Goal: Information Seeking & Learning: Learn about a topic

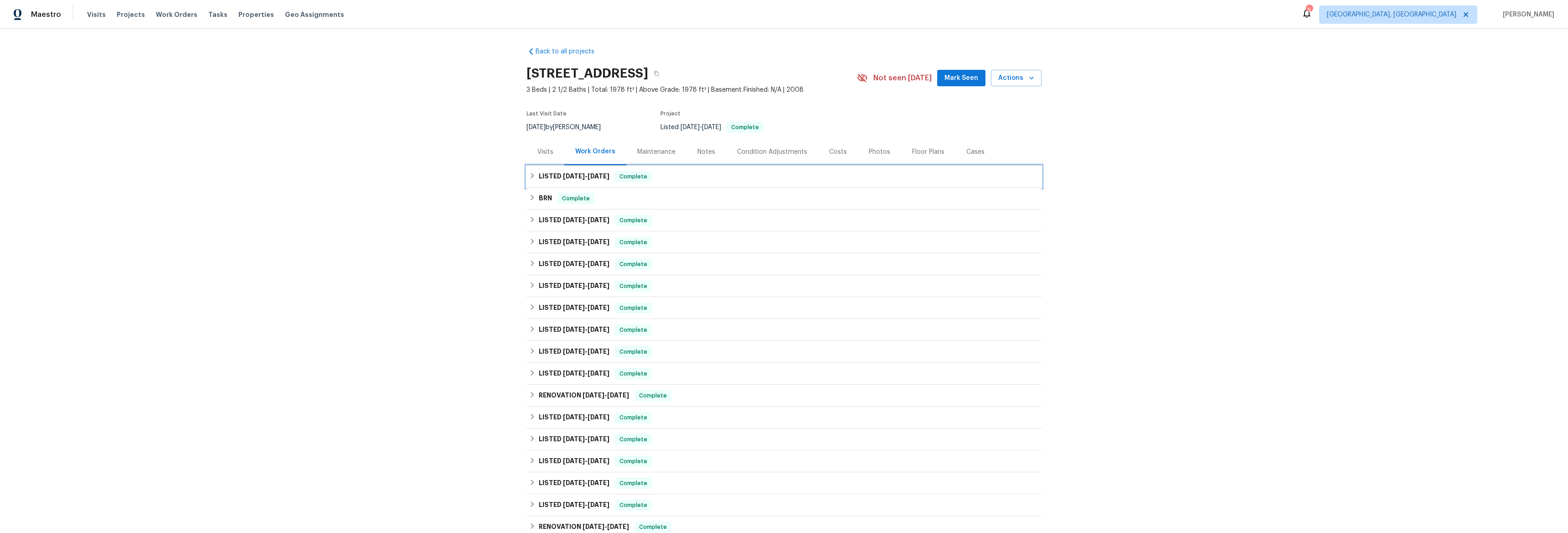
click at [531, 175] on icon at bounding box center [532, 175] width 6 height 6
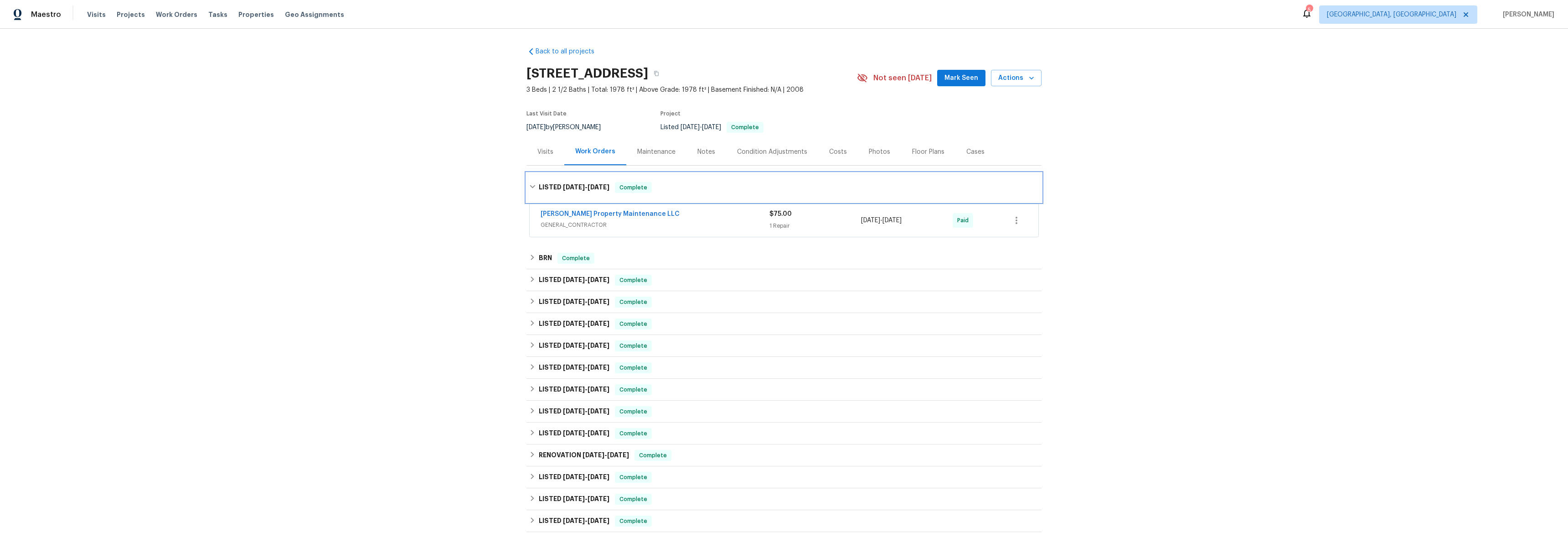
click at [527, 180] on div "LISTED 7/18/25 - 7/20/25 Complete" at bounding box center [784, 188] width 515 height 29
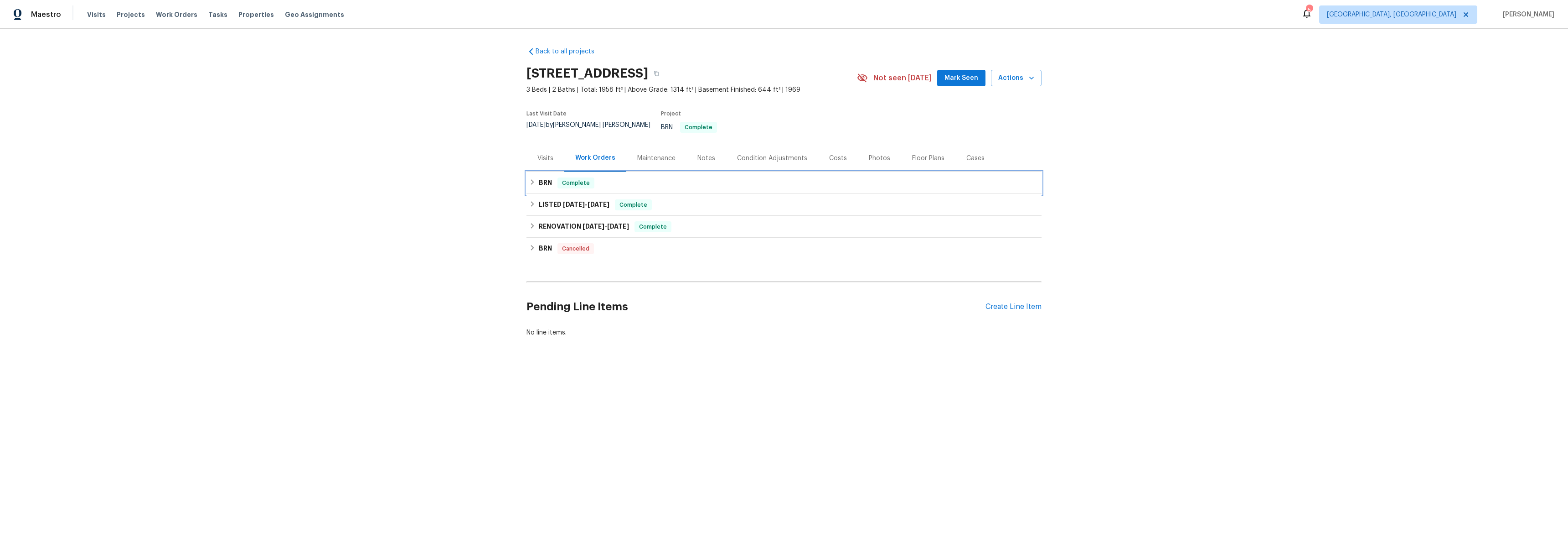
click at [534, 177] on div "BRN Complete" at bounding box center [783, 183] width 509 height 11
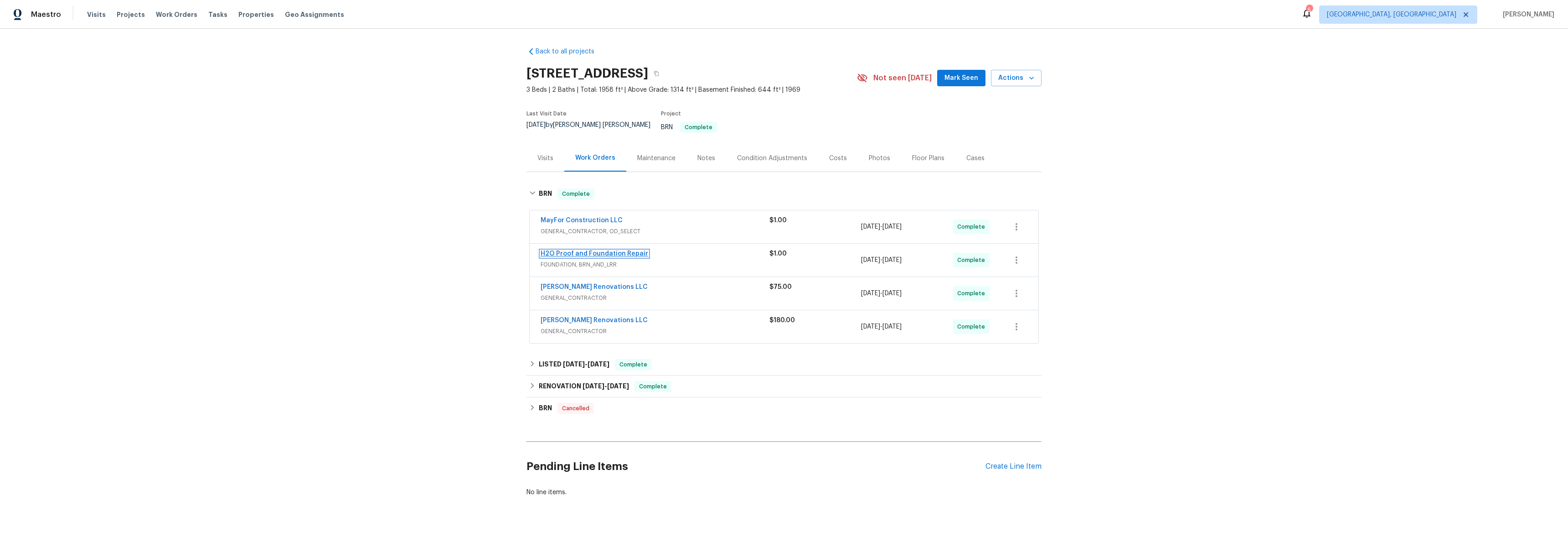
click at [556, 250] on link "H2O Proof and Foundation Repair" at bounding box center [594, 253] width 108 height 6
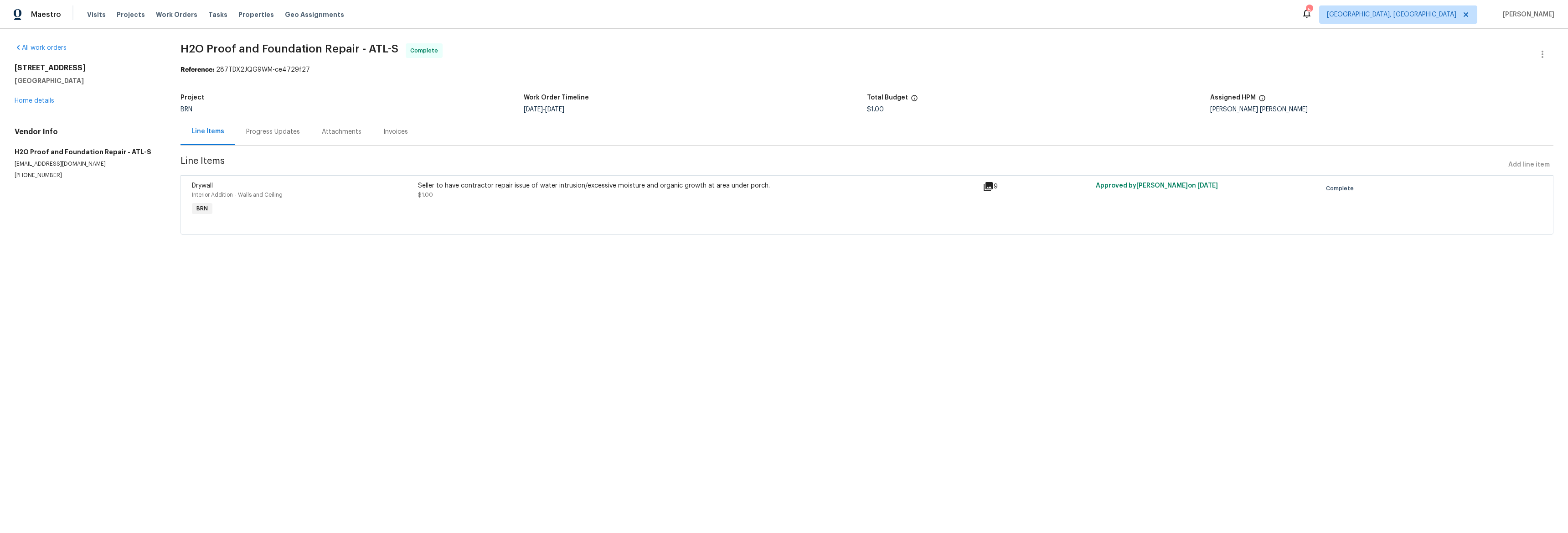
click at [984, 185] on icon at bounding box center [988, 186] width 9 height 9
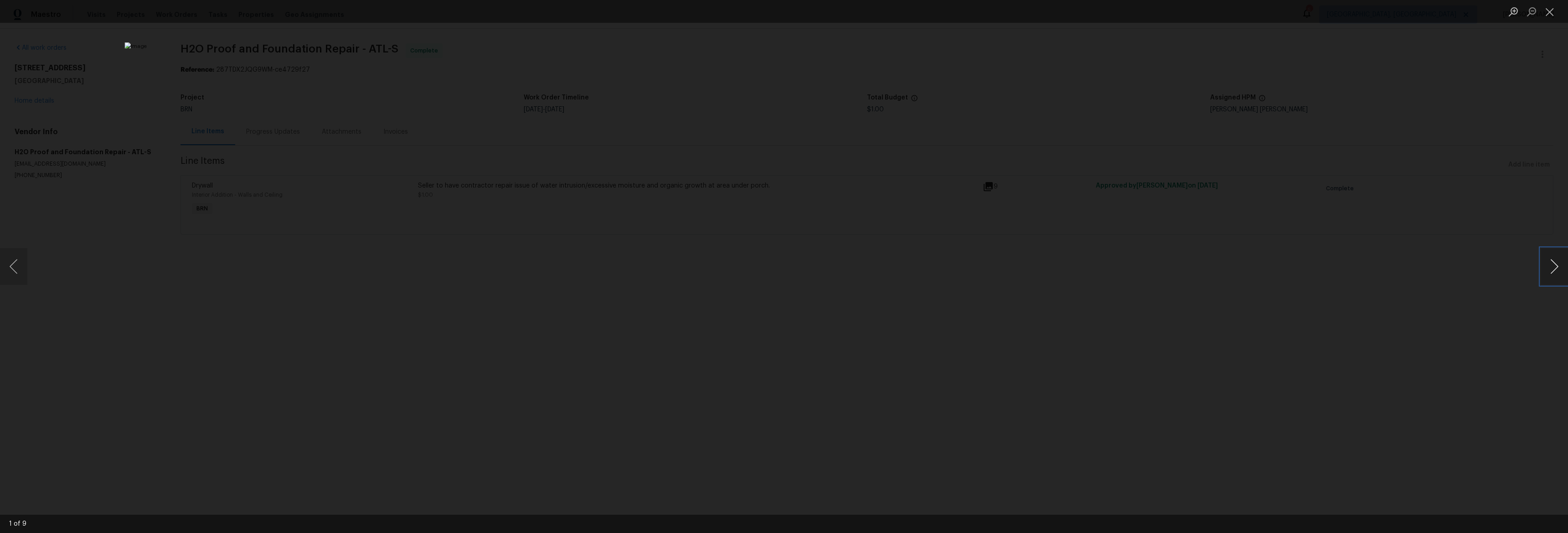
click at [1563, 270] on button "Next image" at bounding box center [1554, 266] width 27 height 37
click at [1563, 270] on button "Next image" at bounding box center [1554, 266] width 27 height 37
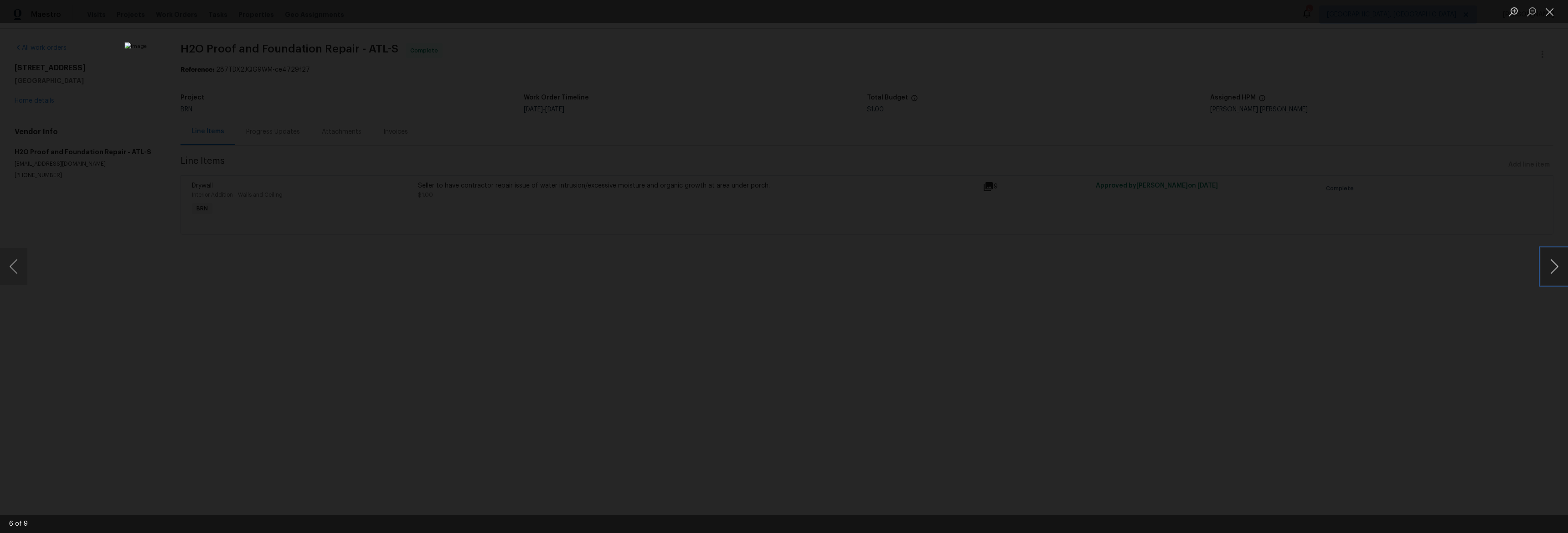
click at [1563, 270] on button "Next image" at bounding box center [1554, 266] width 27 height 37
click at [1563, 270] on button "Next image" at bounding box center [1554, 266] width 27 height 37
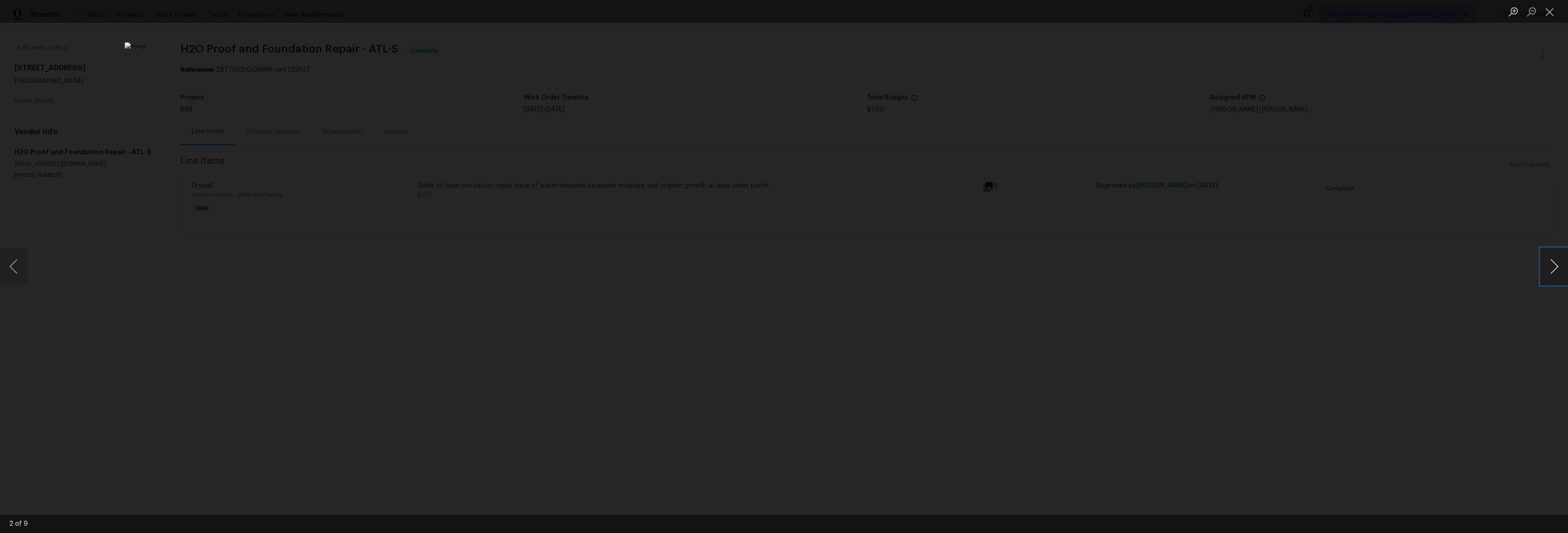
click at [1563, 270] on button "Next image" at bounding box center [1554, 266] width 27 height 37
click at [1563, 270] on button "Next image" at bounding box center [1554, 266] width 27 height 37
click at [1563, 270] on button "Next image" at bounding box center [1554, 266] width 27 height 37
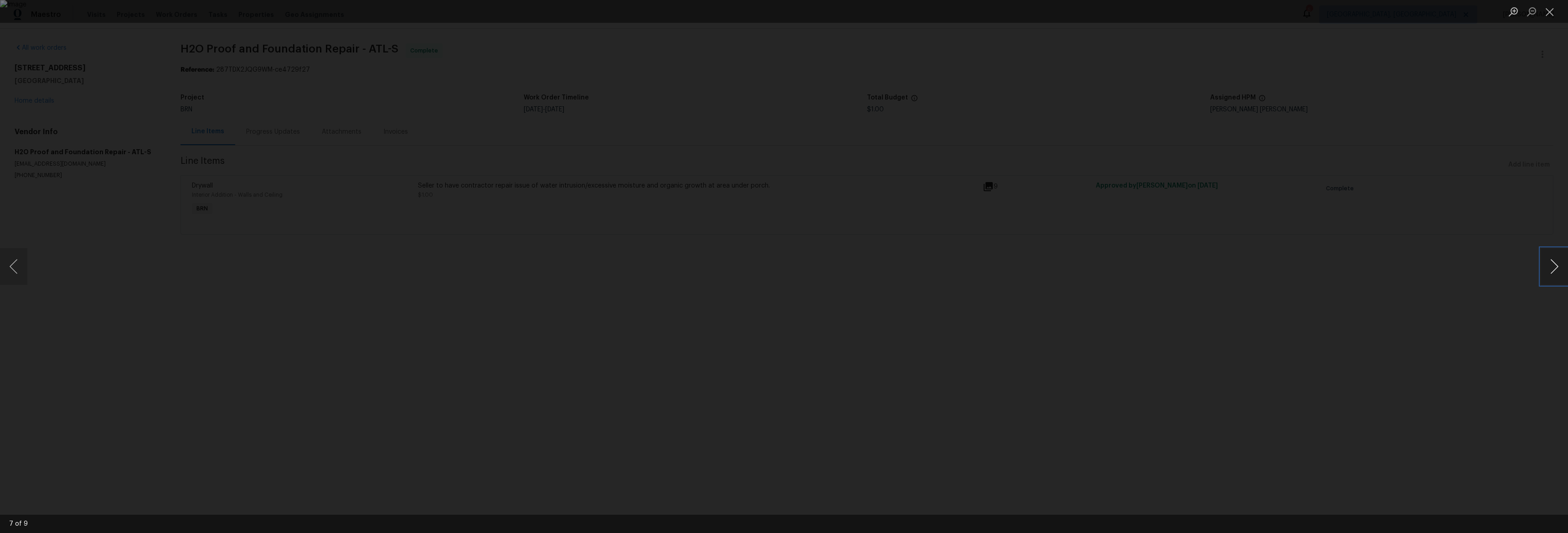
click at [1563, 270] on button "Next image" at bounding box center [1554, 266] width 27 height 37
click at [1563, 270] on button "Next image" at bounding box center [1554, 266] width 27 height 37
